Goal: Information Seeking & Learning: Compare options

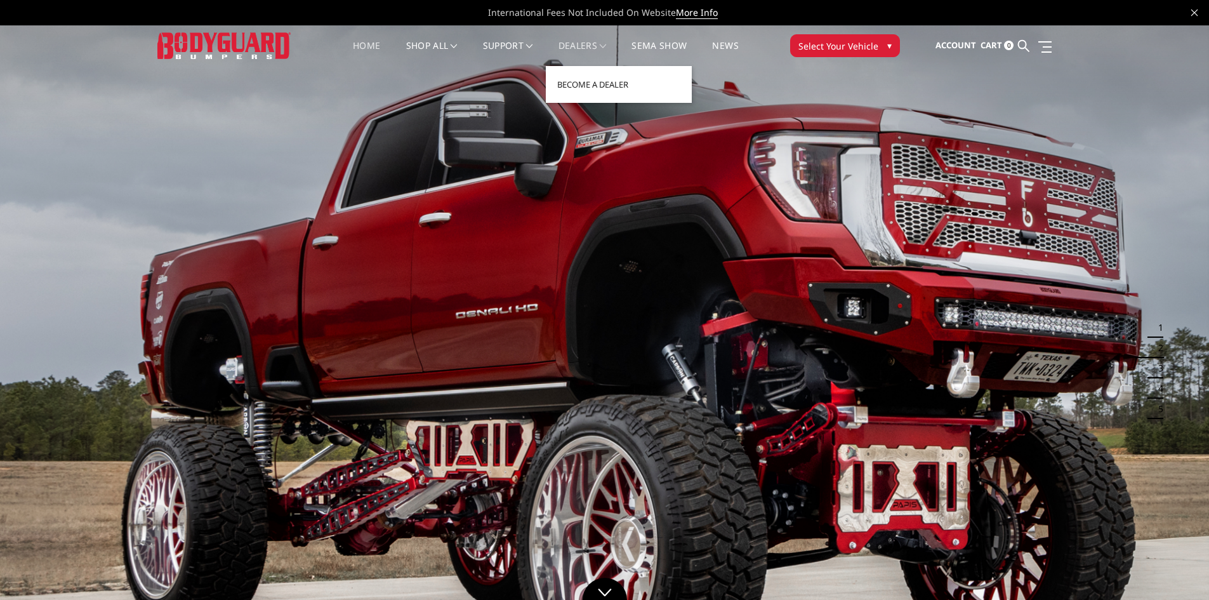
click at [590, 45] on link "Dealers" at bounding box center [583, 53] width 48 height 25
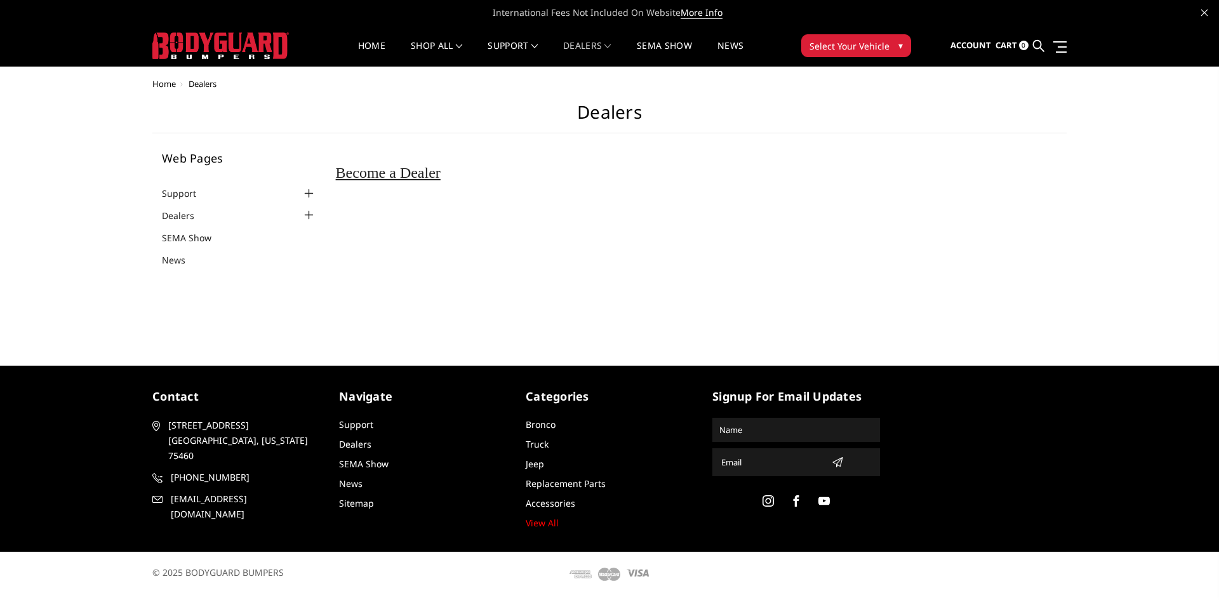
click at [851, 51] on span "Select Your Vehicle" at bounding box center [849, 45] width 80 height 13
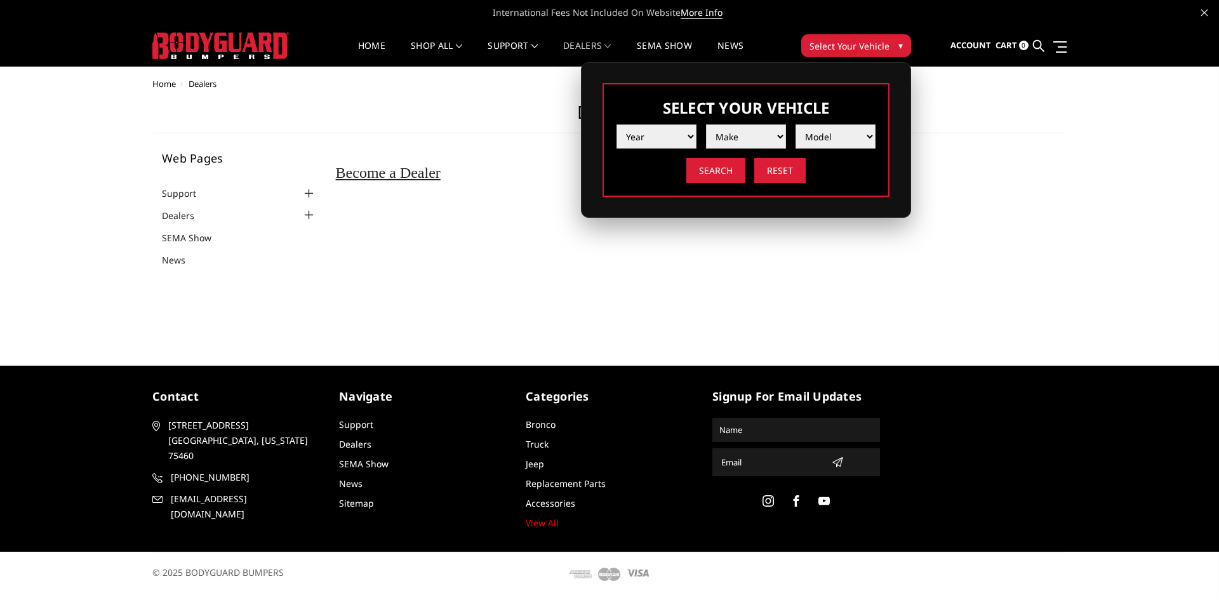
click at [673, 131] on select "Year 2025 2024 2023 2022 2021 2020 2019 2018 2017 2016 2015 2014 2013 2012 2011…" at bounding box center [656, 136] width 80 height 24
select select "yr_2025"
click at [616, 124] on select "Year 2025 2024 2023 2022 2021 2020 2019 2018 2017 2016 2015 2014 2013 2012 2011…" at bounding box center [656, 136] width 80 height 24
click at [744, 141] on select "Make Chevrolet Ford GMC Ram Toyota" at bounding box center [746, 136] width 80 height 24
select select "mk_chevrolet"
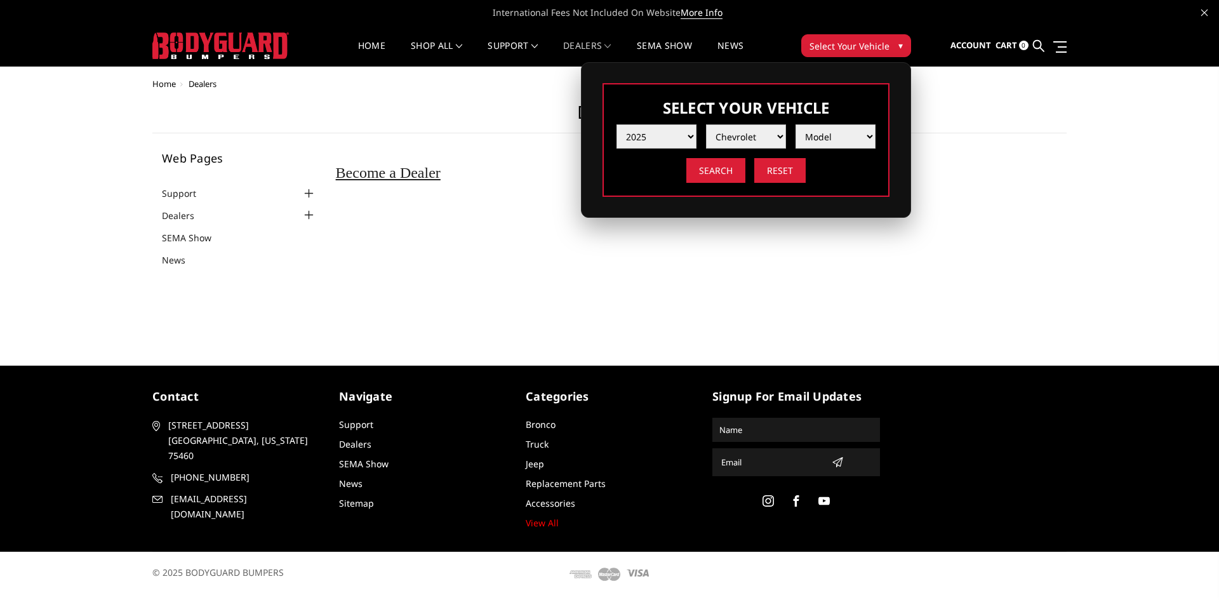
click at [706, 124] on select "Make Chevrolet Ford GMC Ram Toyota" at bounding box center [746, 136] width 80 height 24
click at [838, 130] on select "Model Silverado 1500 Silverado 2500 / 3500 Silverado 4500 / 5500 / 6500" at bounding box center [835, 136] width 80 height 24
select select "md_silverado-2500-3500"
click at [795, 124] on select "Model Silverado 1500 Silverado 2500 / 3500 Silverado 4500 / 5500 / 6500" at bounding box center [835, 136] width 80 height 24
click at [721, 171] on input "Search" at bounding box center [715, 170] width 59 height 25
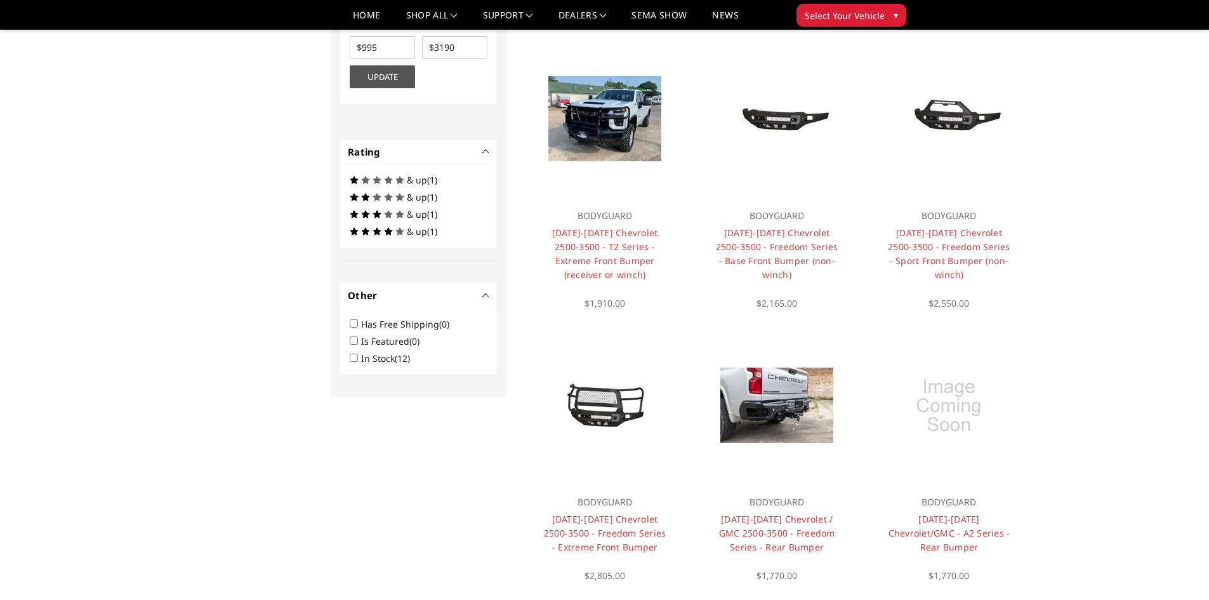
scroll to position [736, 0]
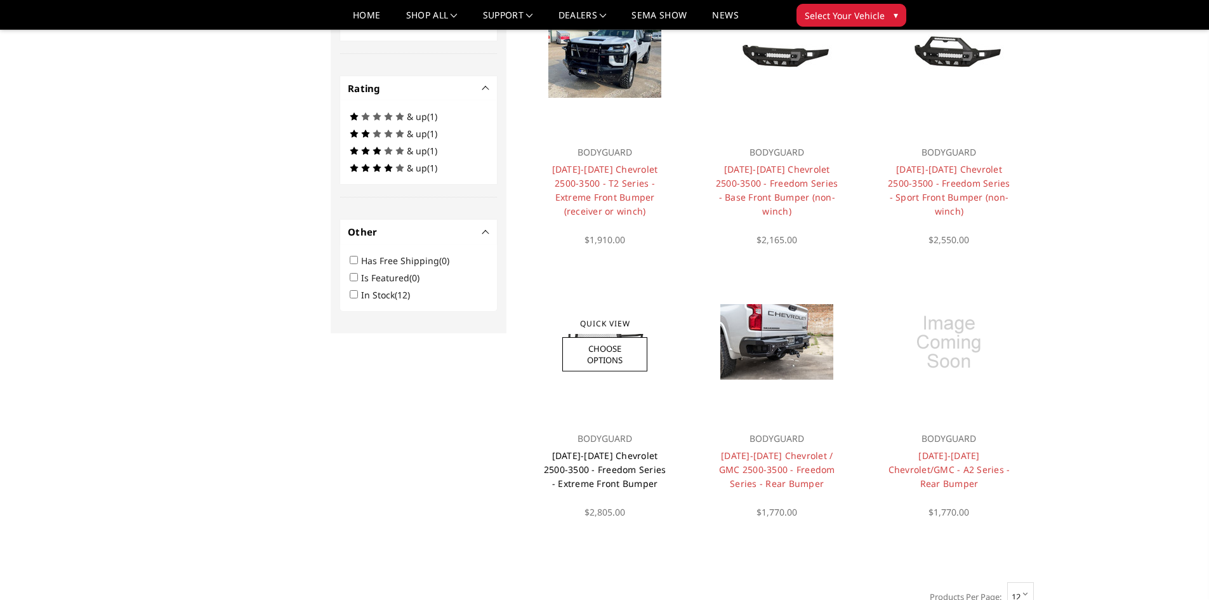
click at [598, 473] on link "[DATE]-[DATE] Chevrolet 2500-3500 - Freedom Series - Extreme Front Bumper" at bounding box center [605, 469] width 122 height 40
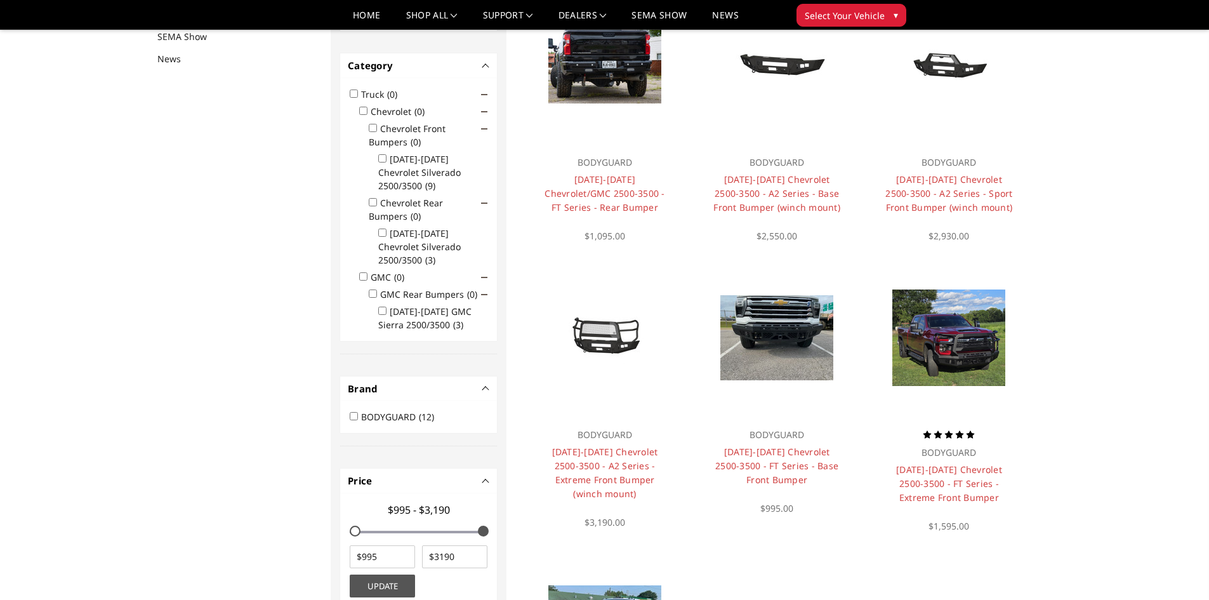
scroll to position [165, 0]
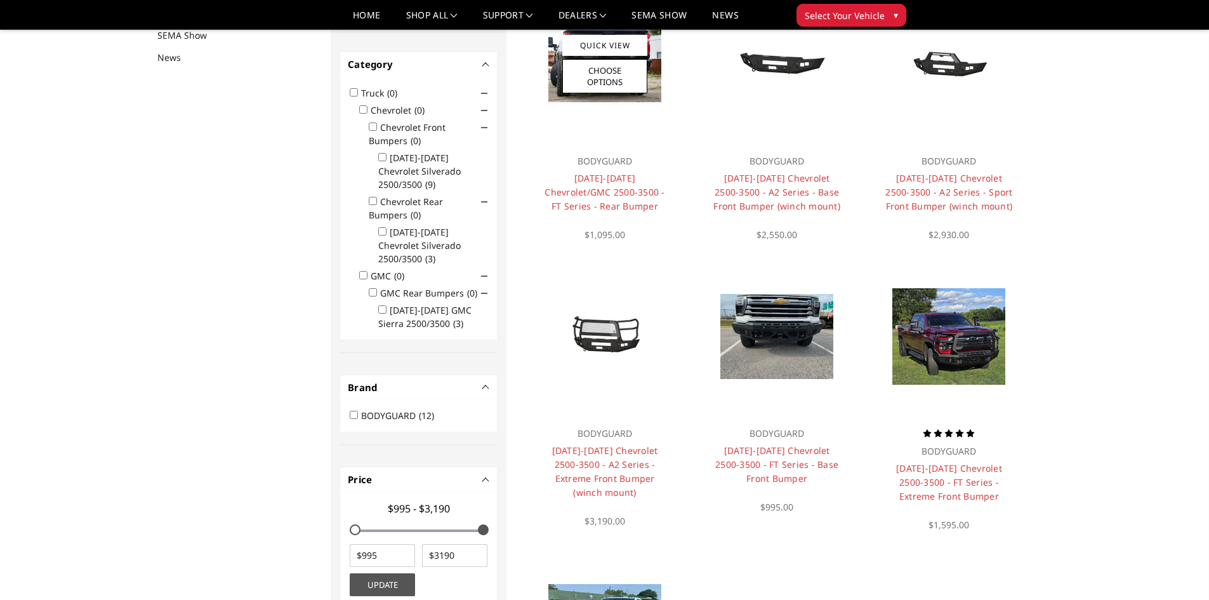
click at [642, 185] on h4 "2020-2025 Chevrolet/GMC 2500-3500 - FT Series - Rear Bumper" at bounding box center [605, 192] width 128 height 42
click at [620, 196] on link "2020-2025 Chevrolet/GMC 2500-3500 - FT Series - Rear Bumper" at bounding box center [605, 192] width 120 height 40
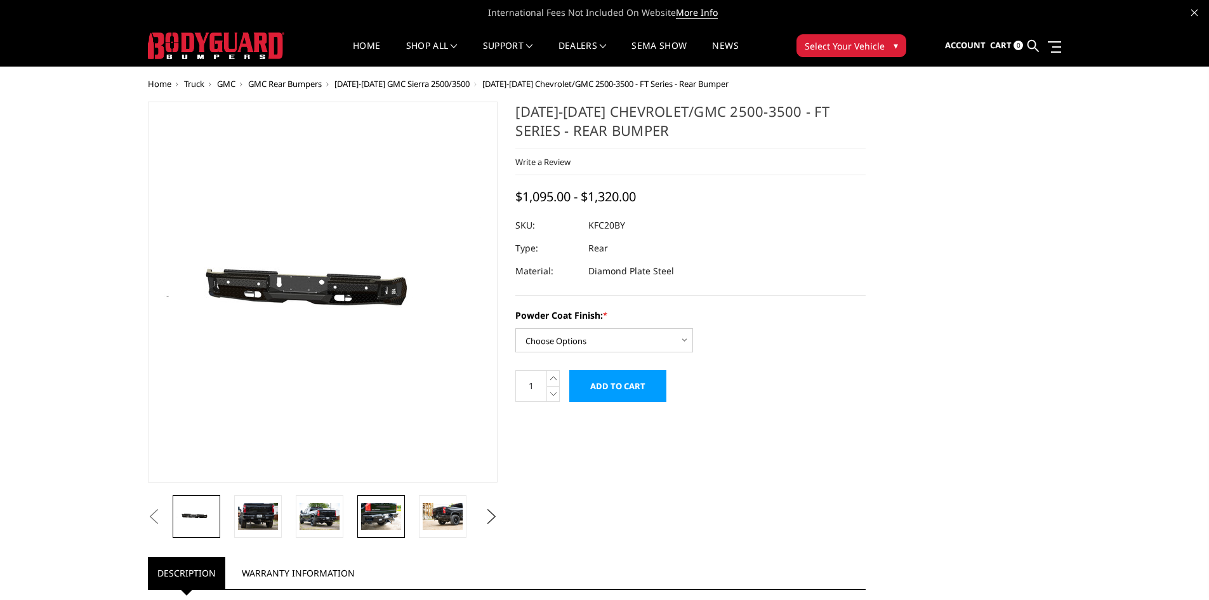
click at [380, 507] on img at bounding box center [381, 516] width 40 height 27
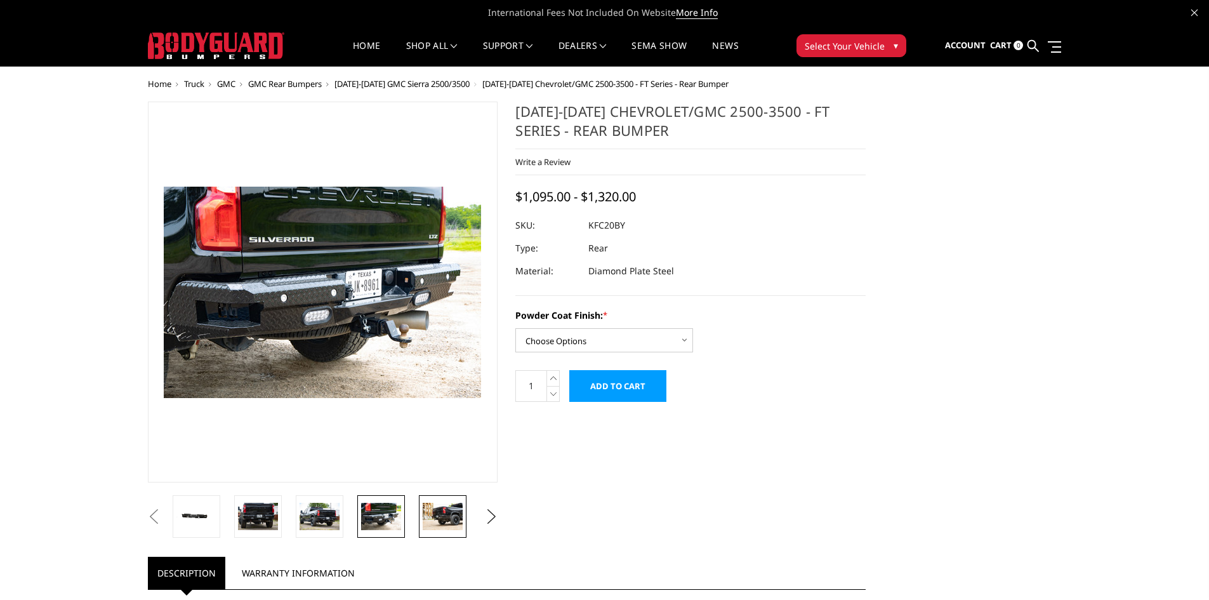
click at [449, 517] on img at bounding box center [443, 516] width 40 height 27
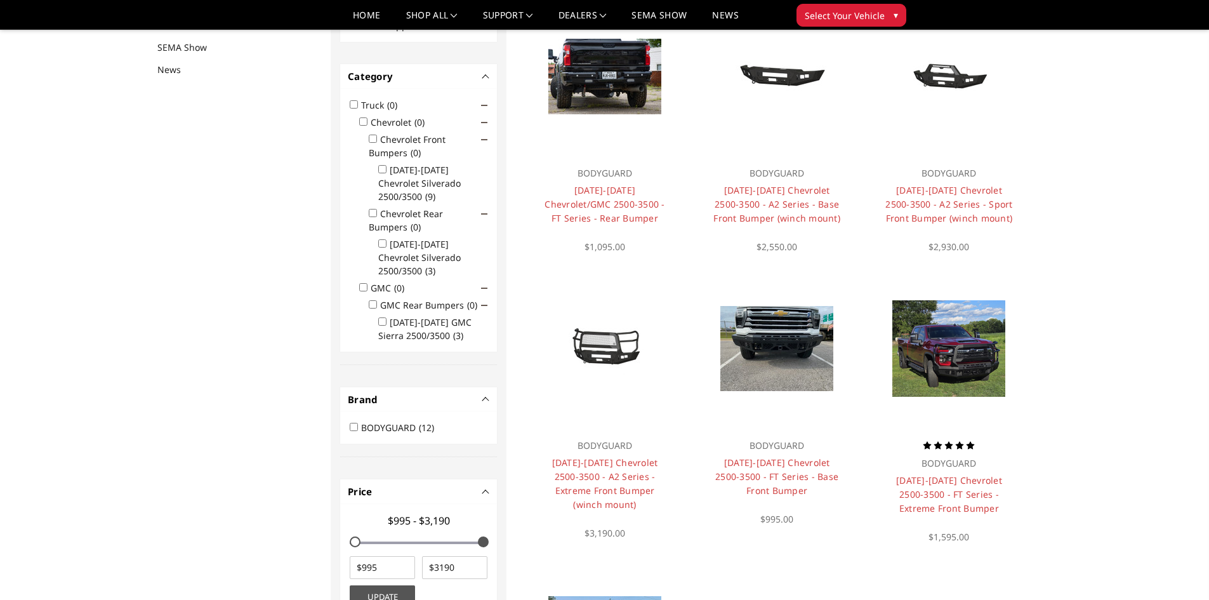
scroll to position [165, 0]
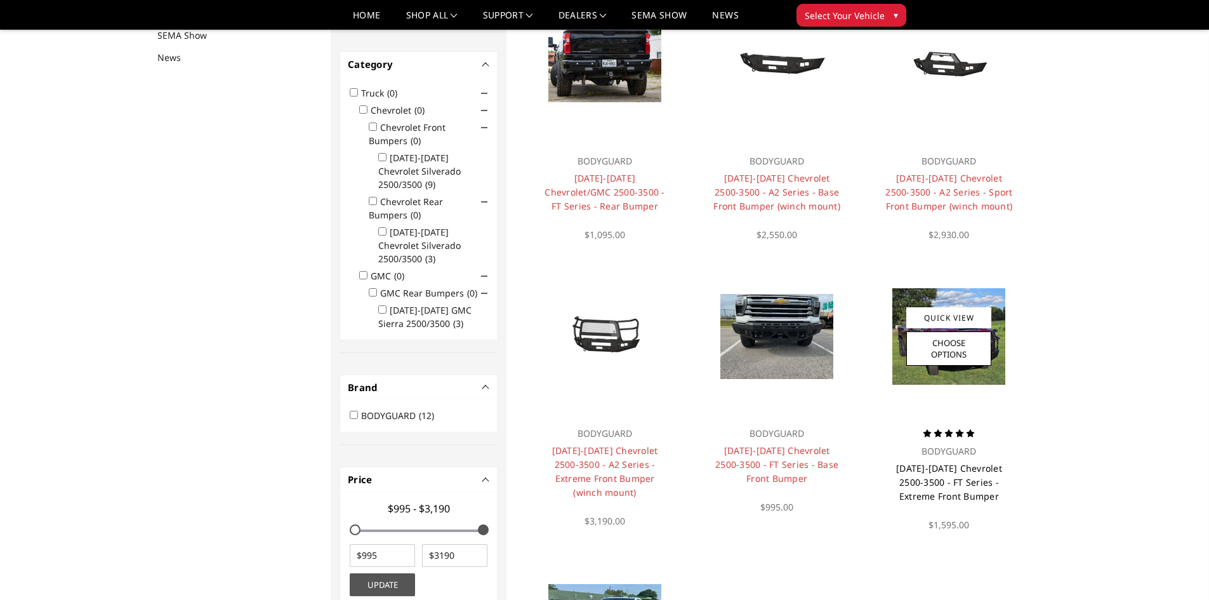
click at [943, 484] on link "[DATE]-[DATE] Chevrolet 2500-3500 - FT Series - Extreme Front Bumper" at bounding box center [949, 482] width 106 height 40
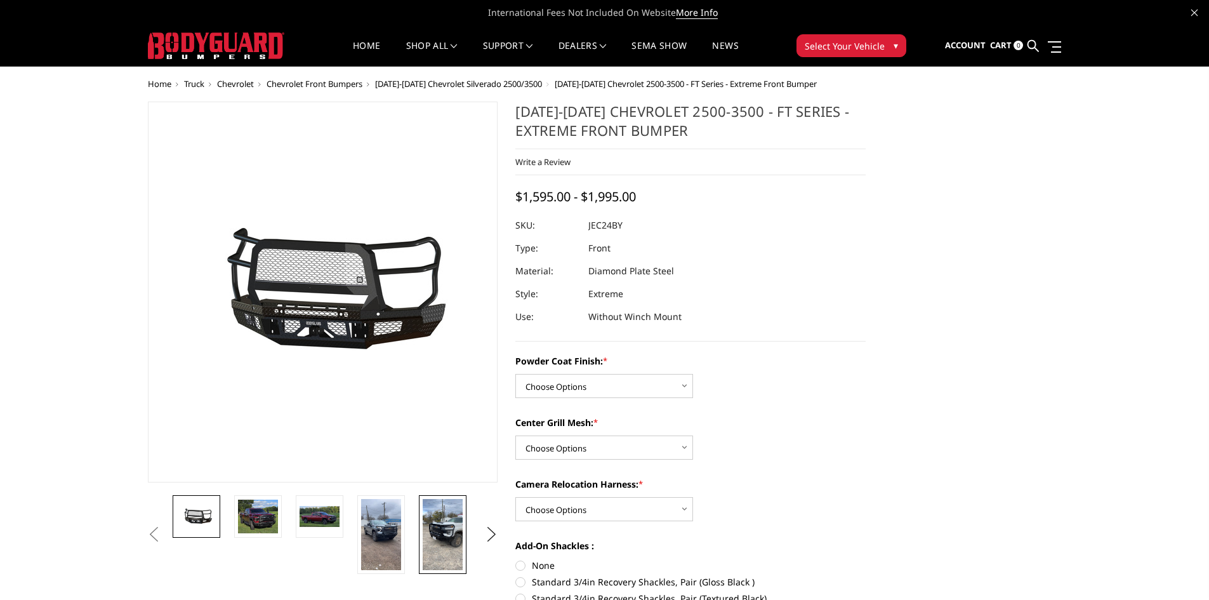
click at [429, 526] on img at bounding box center [443, 534] width 40 height 71
